Goal: Transaction & Acquisition: Download file/media

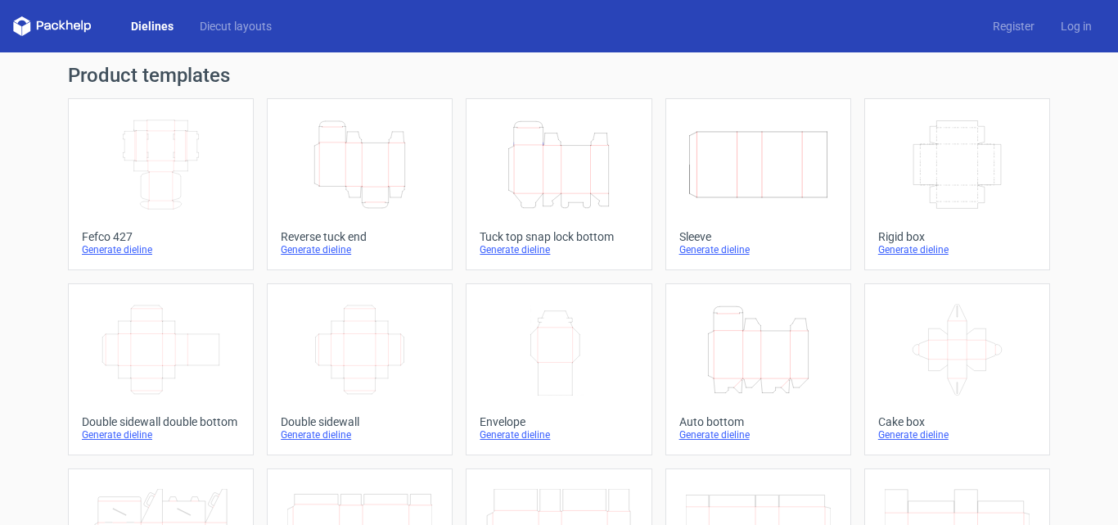
click at [381, 183] on icon "Height Depth Width" at bounding box center [359, 165] width 145 height 92
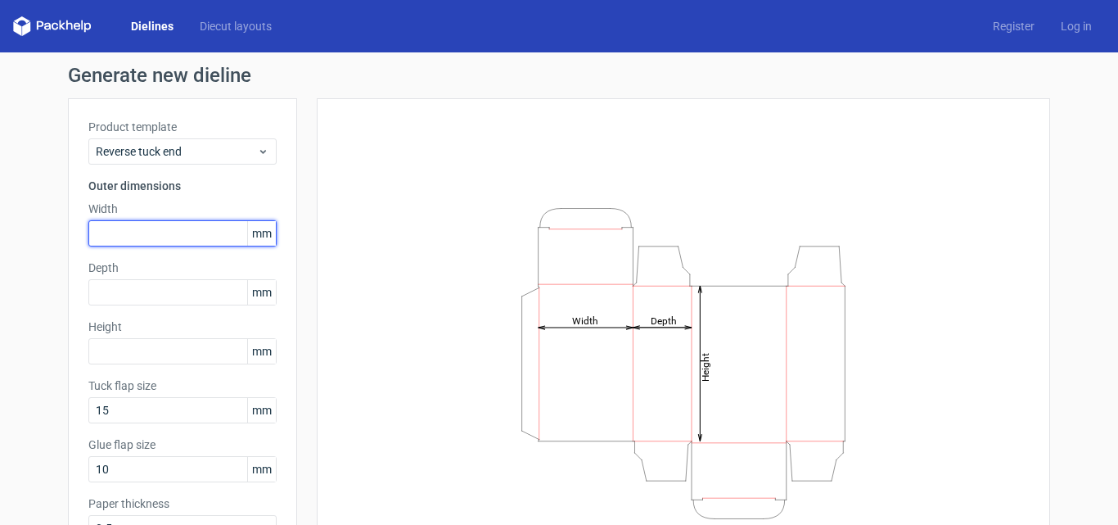
click at [149, 234] on input "text" at bounding box center [182, 233] width 188 height 26
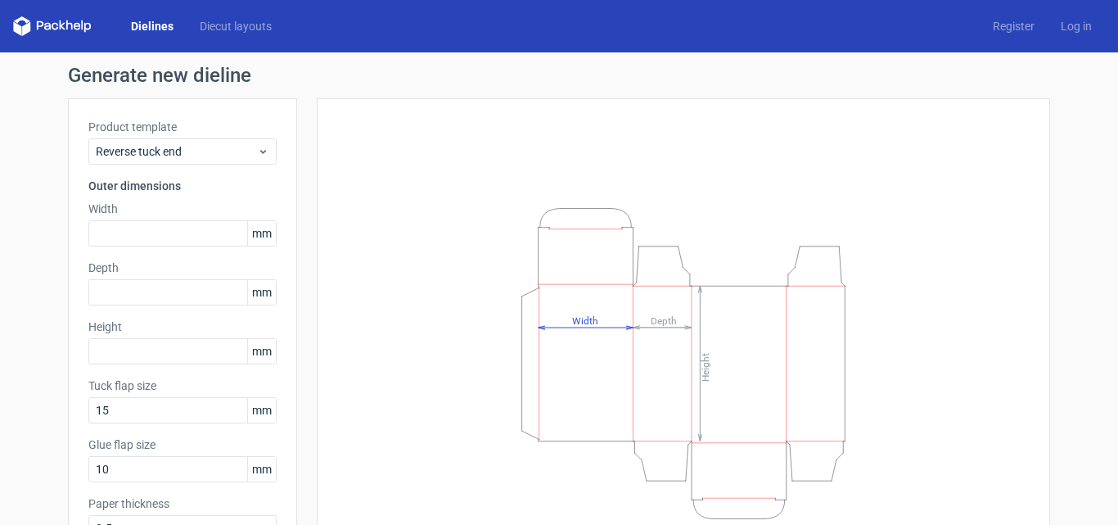
click at [265, 232] on span "mm" at bounding box center [261, 233] width 29 height 25
click at [255, 228] on span "mm" at bounding box center [261, 233] width 29 height 25
click at [269, 231] on span "mm" at bounding box center [261, 233] width 29 height 25
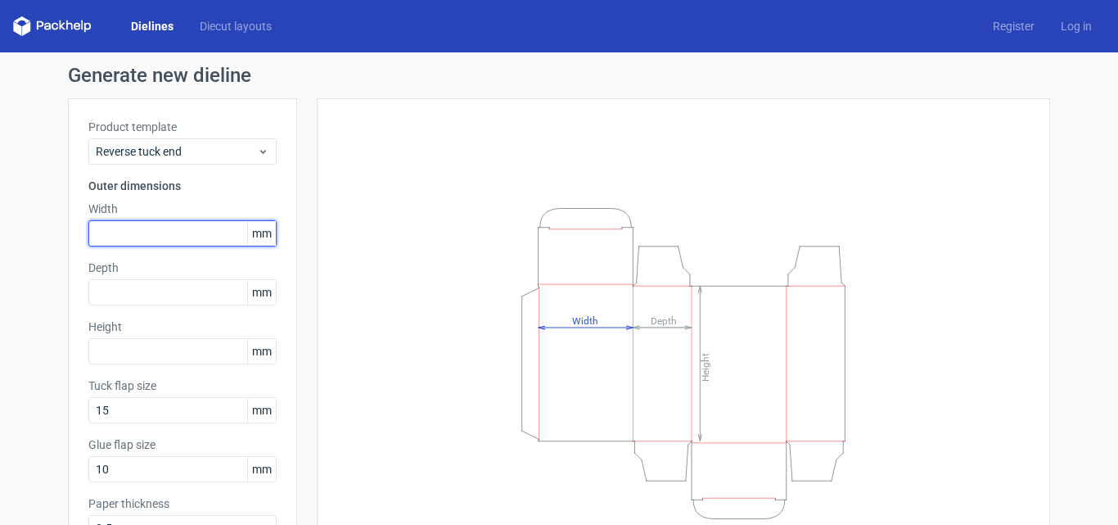
click at [177, 236] on input "text" at bounding box center [182, 233] width 188 height 26
type input "75"
click at [161, 238] on input "75" at bounding box center [182, 233] width 188 height 26
type input "75"
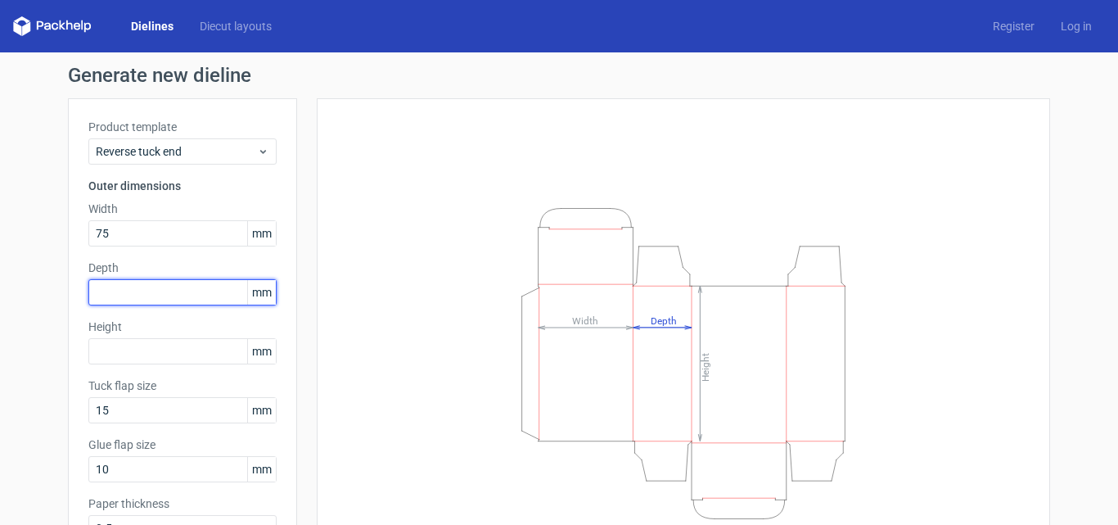
click at [184, 291] on input "text" at bounding box center [182, 292] width 188 height 26
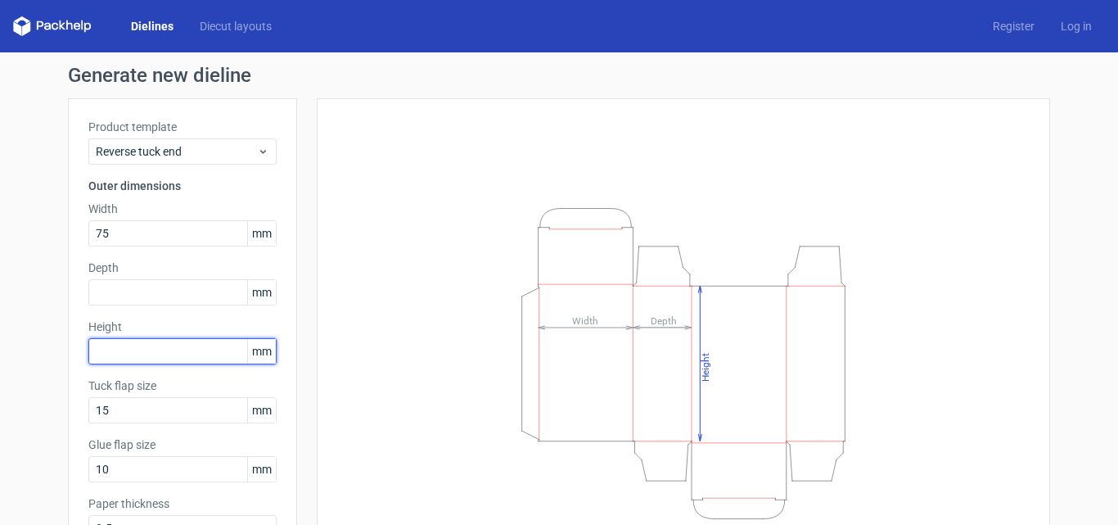
click at [144, 359] on input "text" at bounding box center [182, 351] width 188 height 26
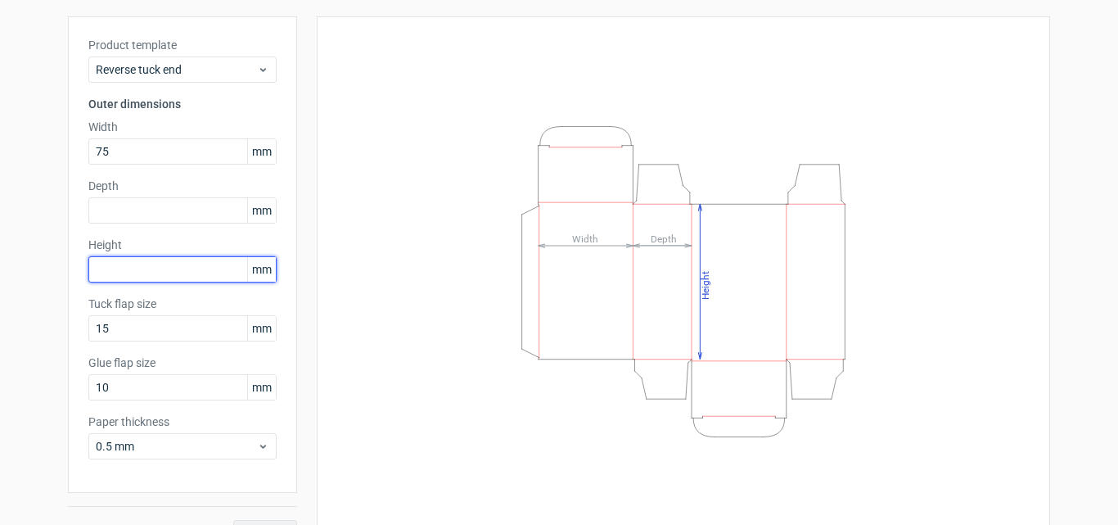
click at [169, 264] on input "text" at bounding box center [182, 269] width 188 height 26
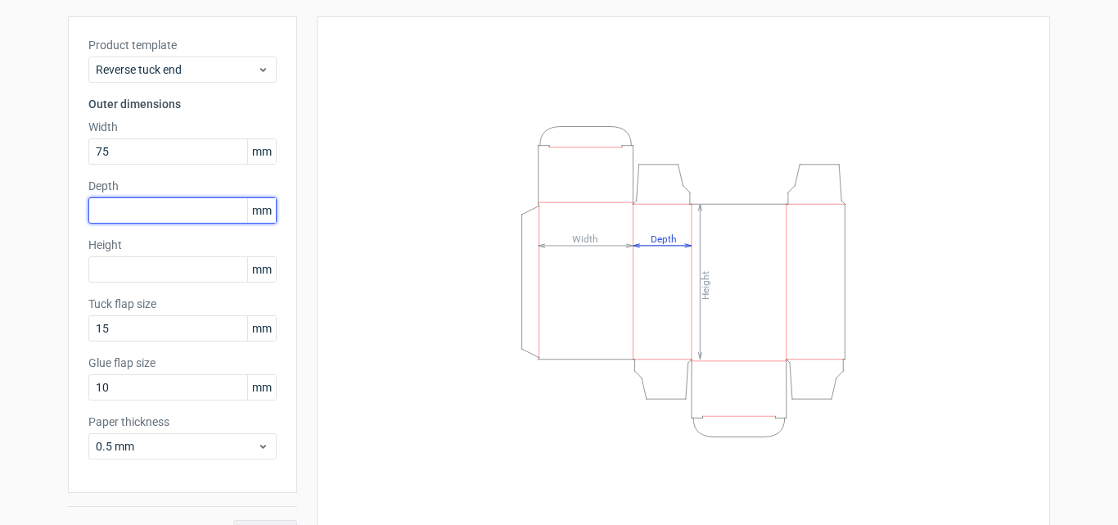
click at [155, 204] on input "text" at bounding box center [182, 210] width 188 height 26
type input "19"
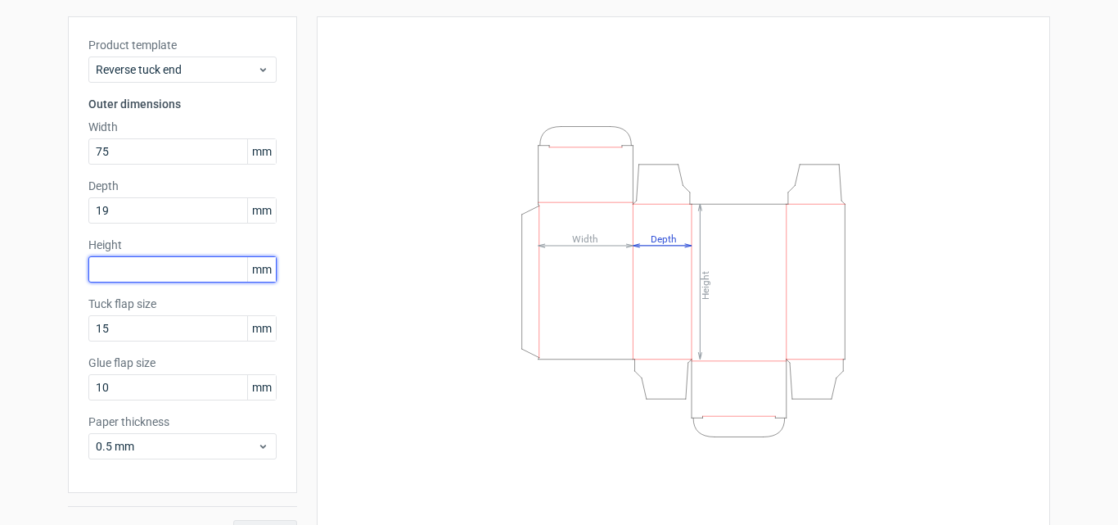
click at [154, 260] on div "Product template Reverse tuck end Outer dimensions Width 75 mm Depth 19 mm Heig…" at bounding box center [182, 254] width 229 height 476
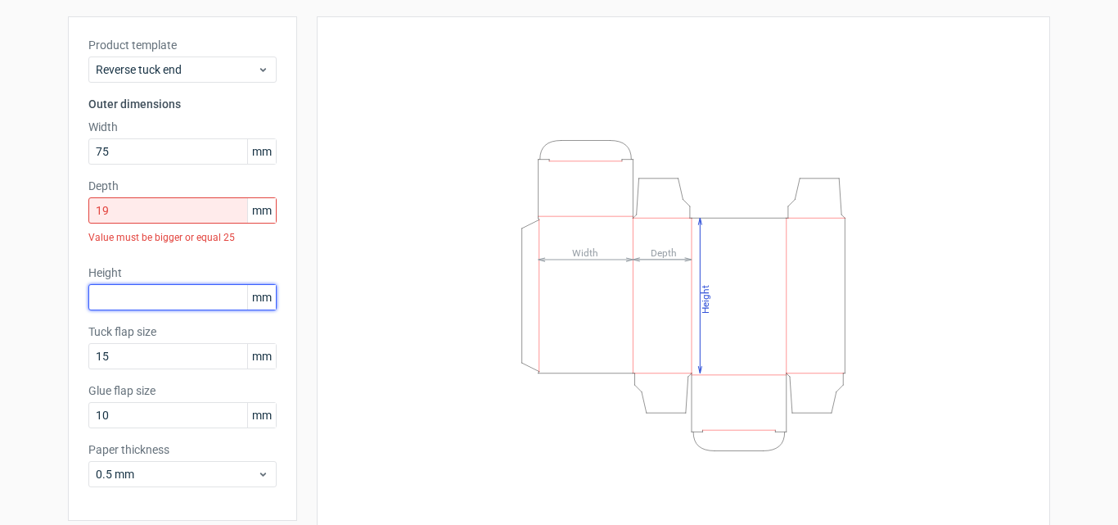
click at [172, 299] on input "text" at bounding box center [182, 297] width 188 height 26
click at [150, 300] on input "text" at bounding box center [182, 297] width 188 height 26
type input "110"
click at [124, 205] on input "19" at bounding box center [182, 210] width 188 height 26
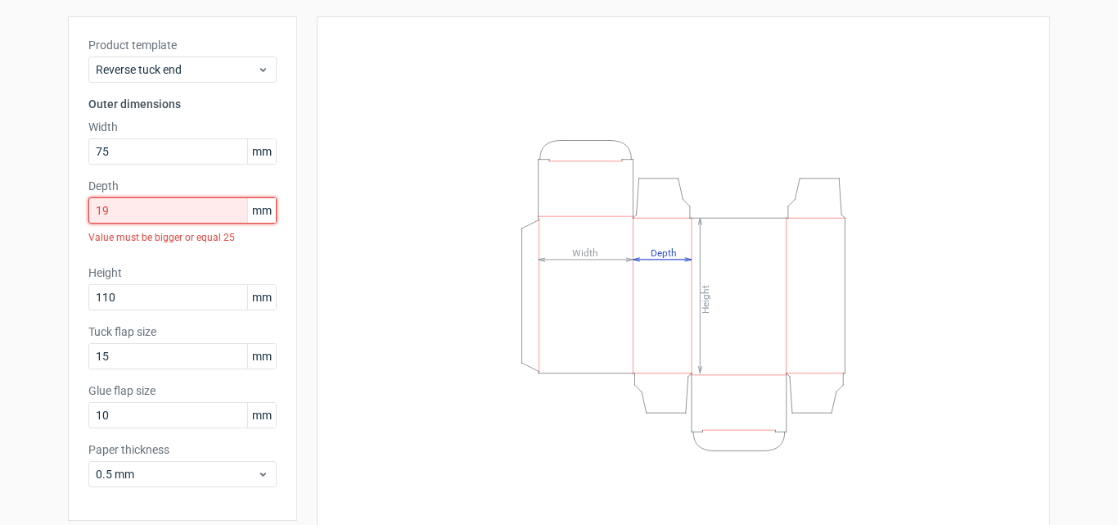
click at [18, 210] on div "Generate new dieline Product template Reverse tuck end Outer dimensions Width 7…" at bounding box center [559, 279] width 1118 height 616
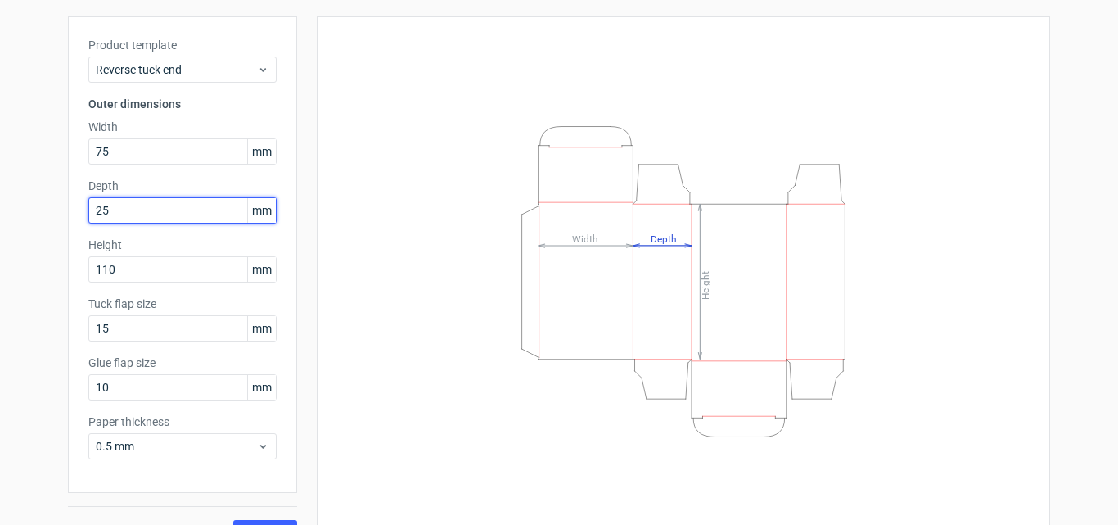
drag, startPoint x: 123, startPoint y: 209, endPoint x: 3, endPoint y: 223, distance: 120.3
click at [3, 223] on div "Generate new dieline Product template Reverse tuck end Outer dimensions Width 7…" at bounding box center [559, 265] width 1118 height 589
type input "1"
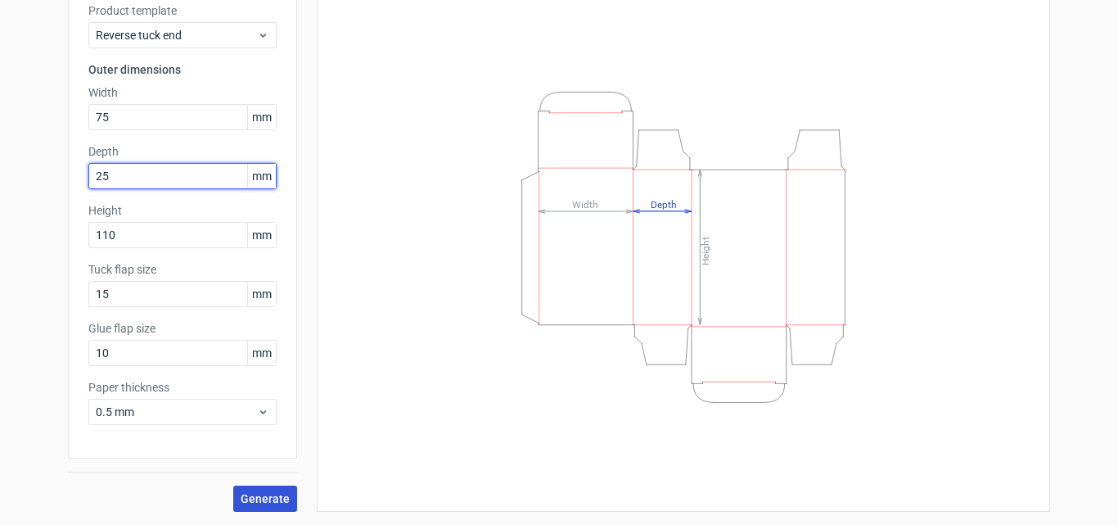
type input "25"
click at [269, 496] on span "Generate" at bounding box center [265, 498] width 49 height 11
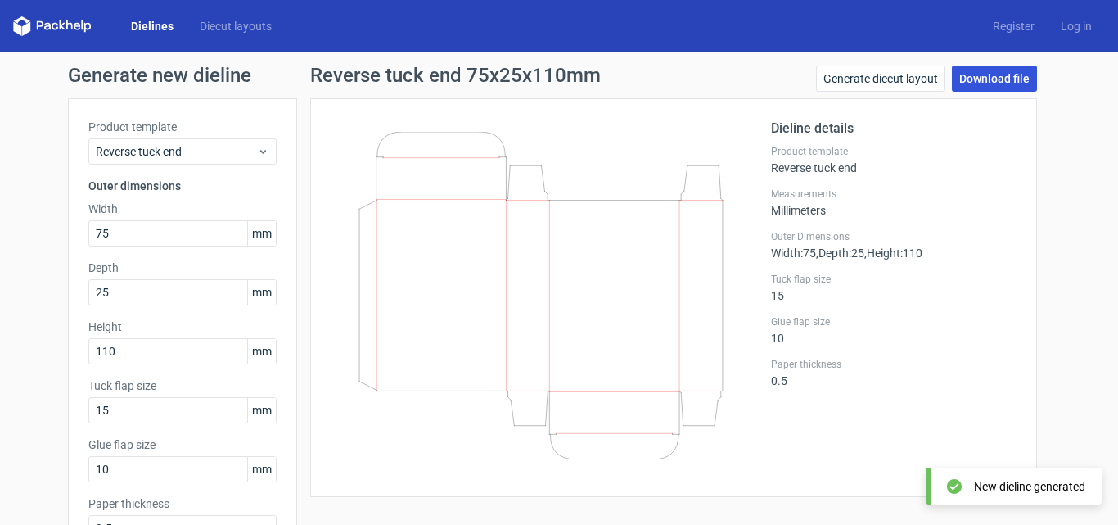
click at [982, 76] on link "Download file" at bounding box center [994, 78] width 85 height 26
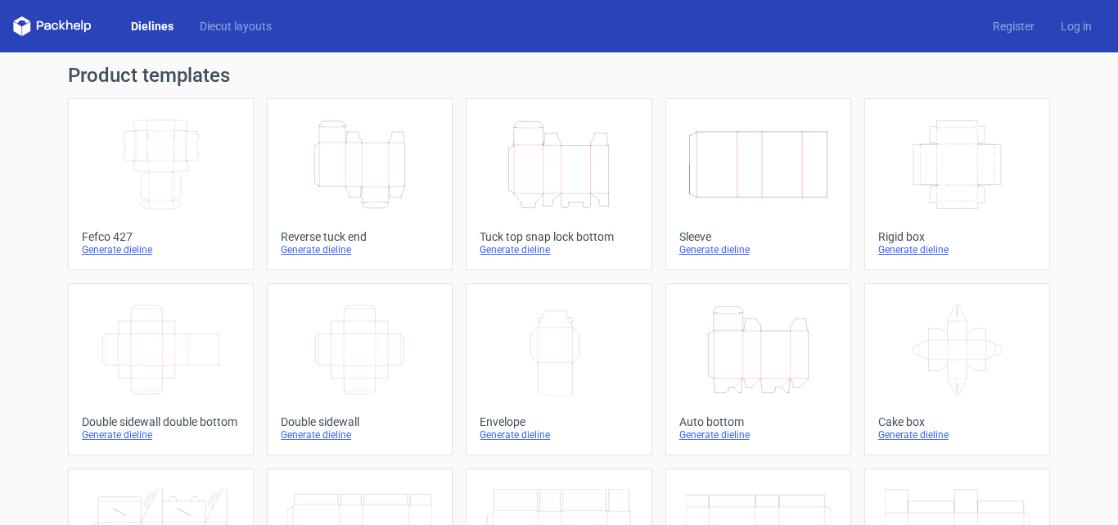
click at [396, 185] on icon "Height Depth Width" at bounding box center [359, 165] width 145 height 92
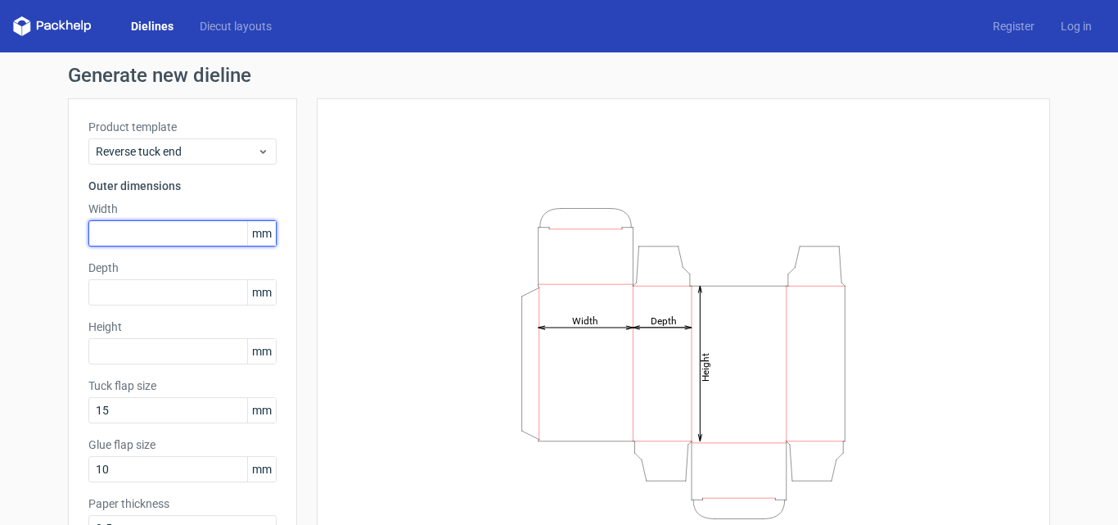
click at [142, 241] on input "text" at bounding box center [182, 233] width 188 height 26
type input "75"
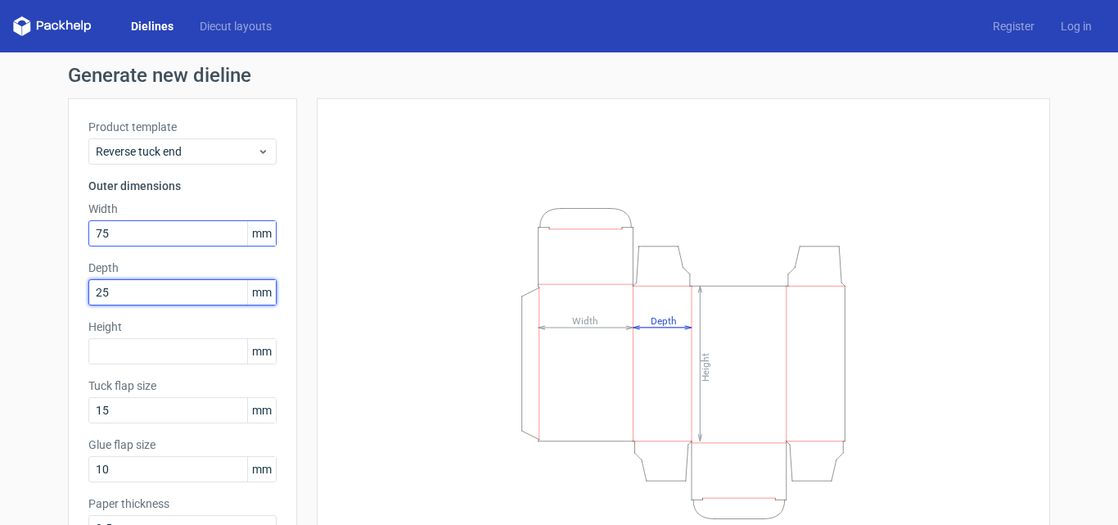
type input "25"
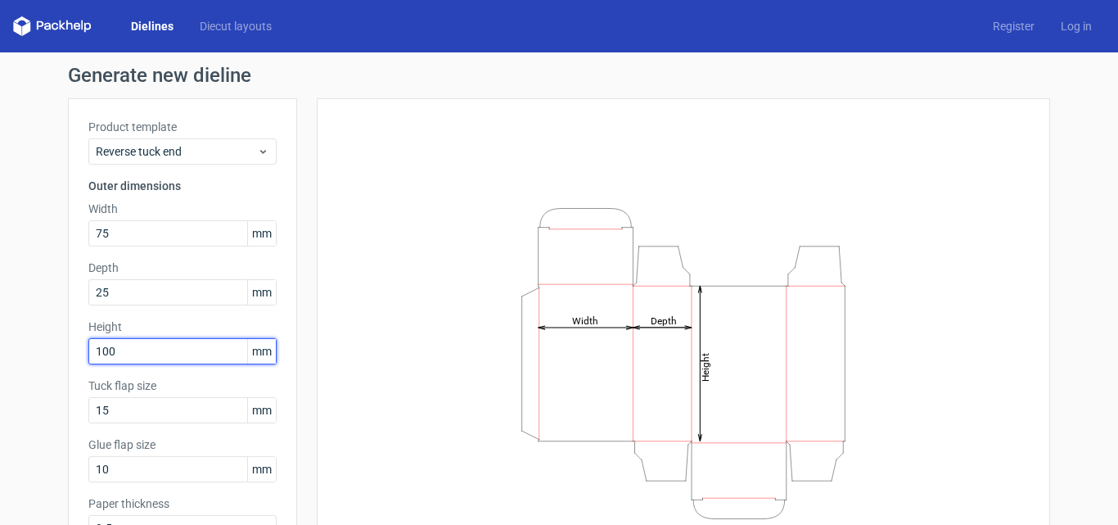
click at [134, 342] on input "100" at bounding box center [182, 351] width 188 height 26
type input "110"
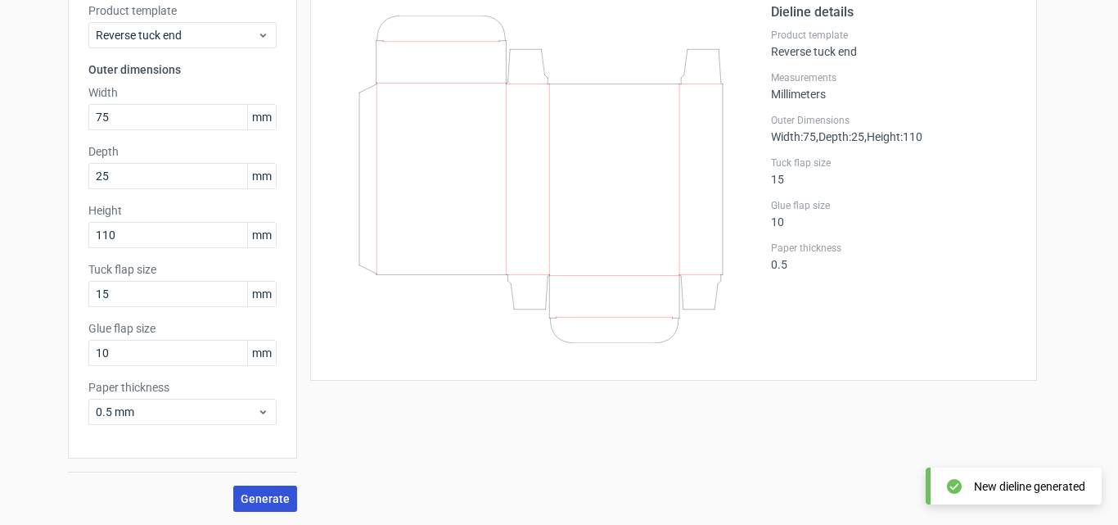
click at [270, 502] on span "Generate" at bounding box center [265, 498] width 49 height 11
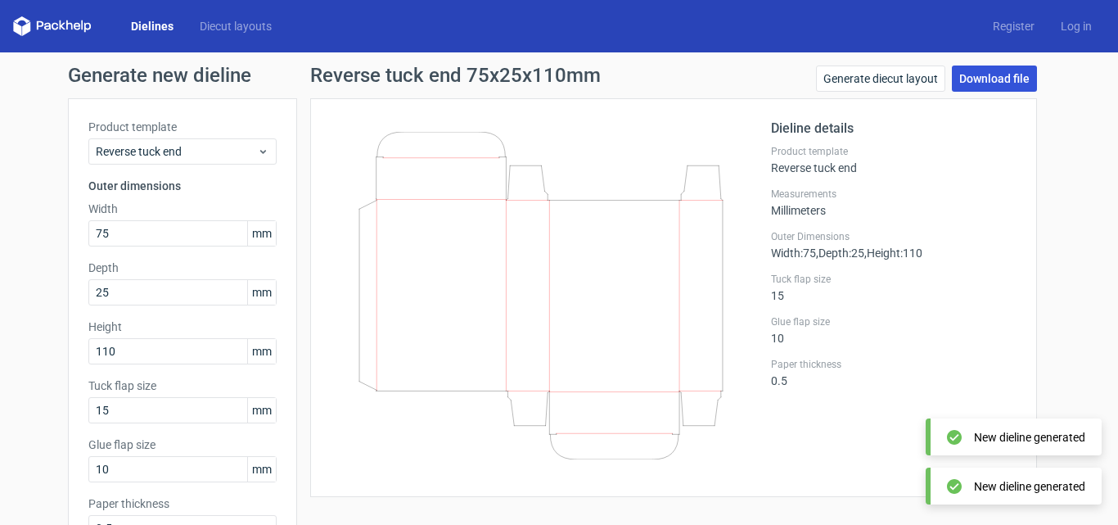
click at [976, 77] on link "Download file" at bounding box center [994, 78] width 85 height 26
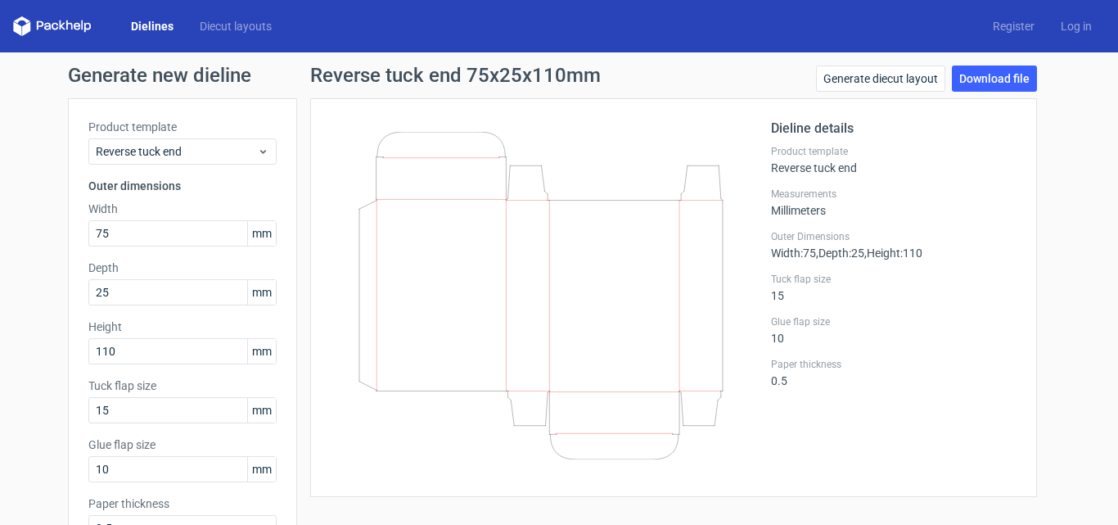
scroll to position [82, 0]
